Goal: Transaction & Acquisition: Purchase product/service

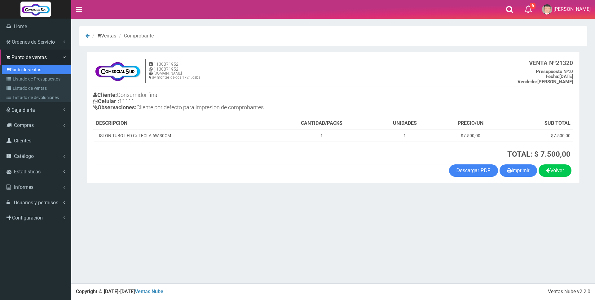
click at [21, 68] on link "Punto de ventas" at bounding box center [36, 69] width 69 height 9
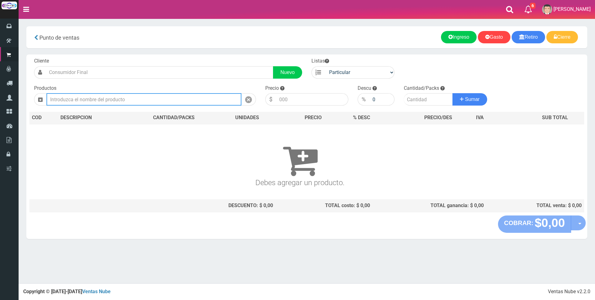
click at [103, 99] on input "text" at bounding box center [143, 99] width 195 height 12
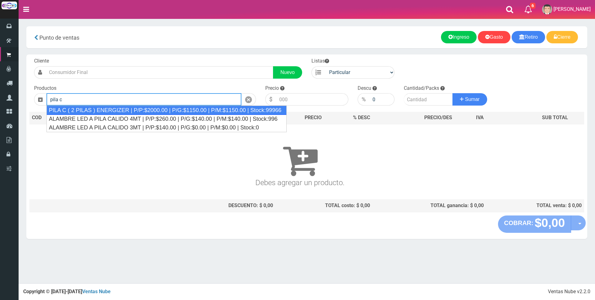
drag, startPoint x: 148, startPoint y: 109, endPoint x: 227, endPoint y: 109, distance: 78.4
click at [149, 109] on div "PILA C ( 2 PILAS ) ENERGIZER | P/P:$2000.00 | P/G:$1150.00 | P/M:$1150.00 | Sto…" at bounding box center [166, 110] width 240 height 9
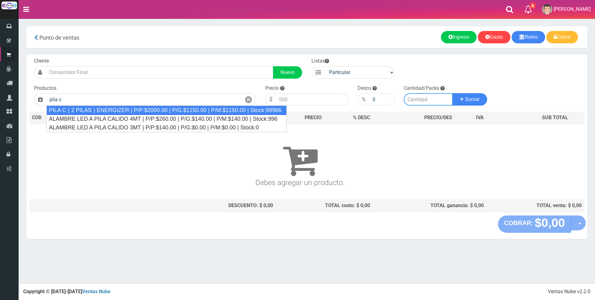
type input "PILA C ( 2 PILAS ) ENERGIZER | P/P:$2000.00 | P/G:$1150.00 | P/M:$1150.00 | Sto…"
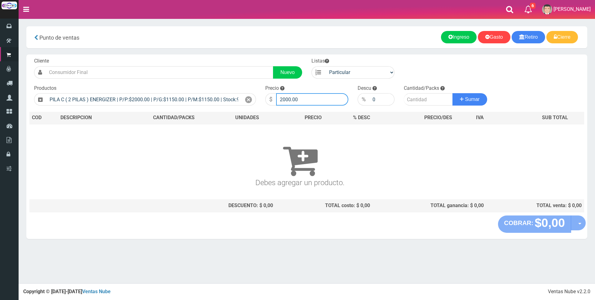
click at [323, 103] on input "2000.00" at bounding box center [312, 99] width 72 height 12
type input "2"
type input "9000"
click at [414, 98] on input "number" at bounding box center [428, 99] width 49 height 12
type input "1"
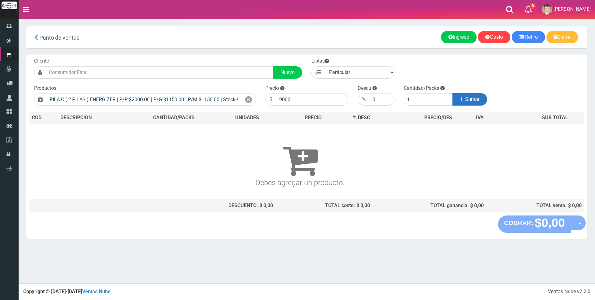
click at [460, 98] on icon at bounding box center [462, 99] width 4 height 9
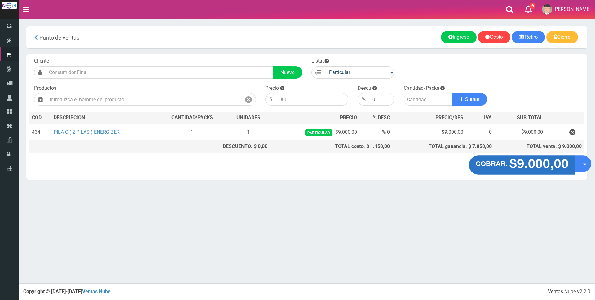
click at [521, 167] on strong "$9.000,00" at bounding box center [538, 163] width 59 height 15
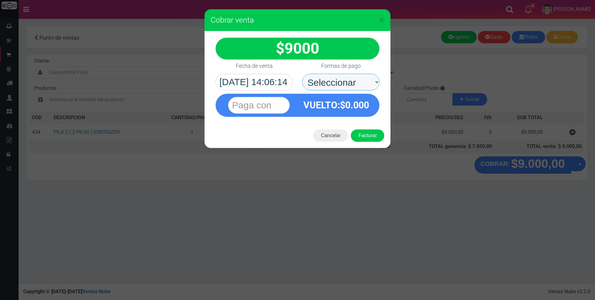
click at [358, 81] on select "Seleccionar Efectivo Tarjeta de Crédito Depósito Débito" at bounding box center [340, 82] width 77 height 17
select select "Efectivo"
click at [302, 74] on select "Seleccionar Efectivo Tarjeta de Crédito Depósito Débito" at bounding box center [340, 82] width 77 height 17
click at [279, 106] on input "text" at bounding box center [259, 105] width 62 height 17
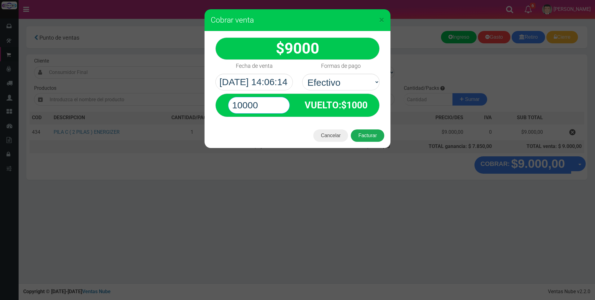
type input "10000"
click at [360, 133] on button "Facturar" at bounding box center [367, 136] width 33 height 12
